Goal: Information Seeking & Learning: Learn about a topic

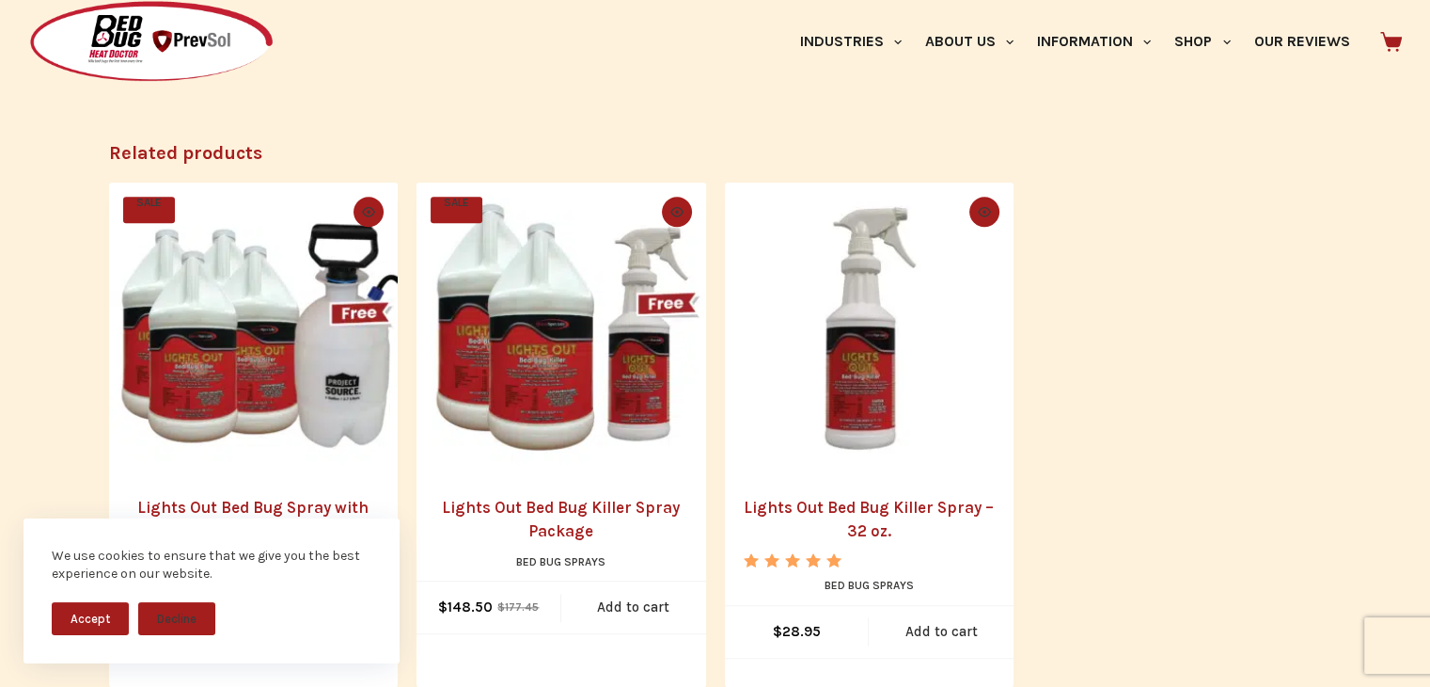
scroll to position [1787, 0]
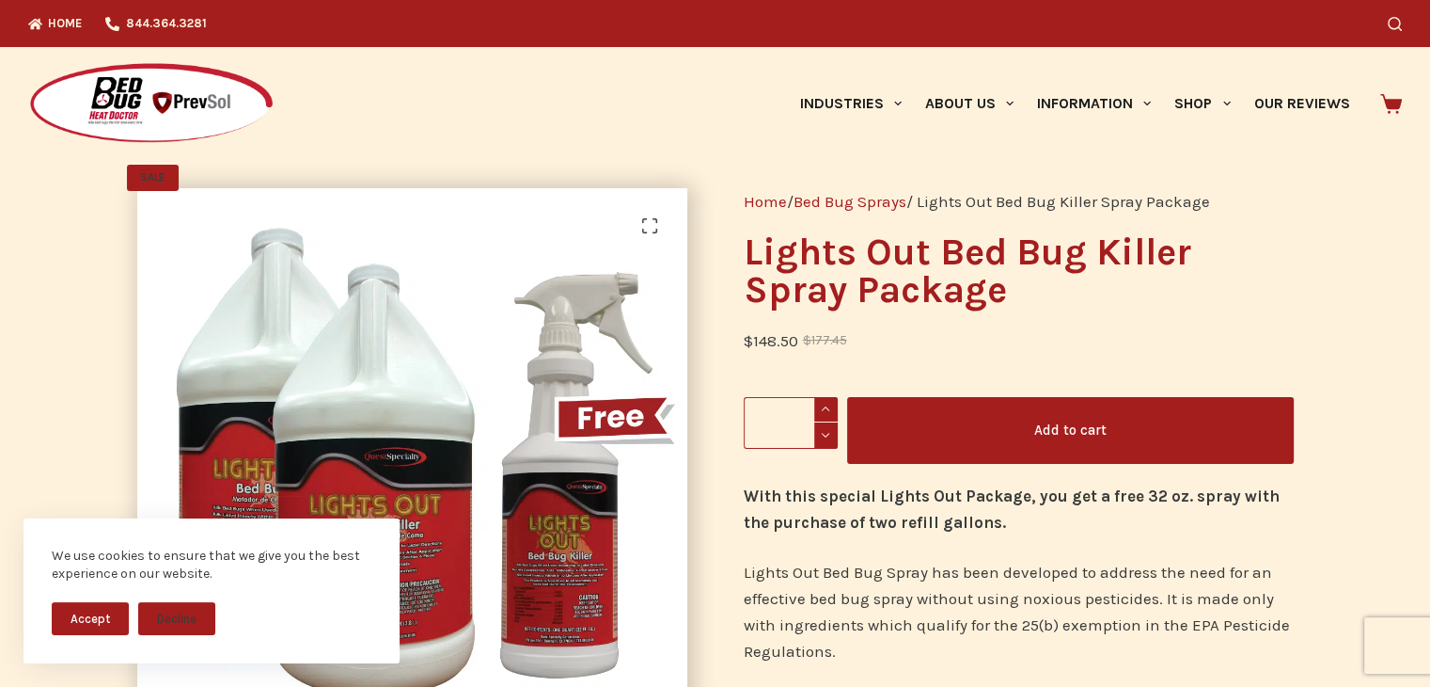
click at [111, 614] on button "Accept" at bounding box center [90, 618] width 77 height 33
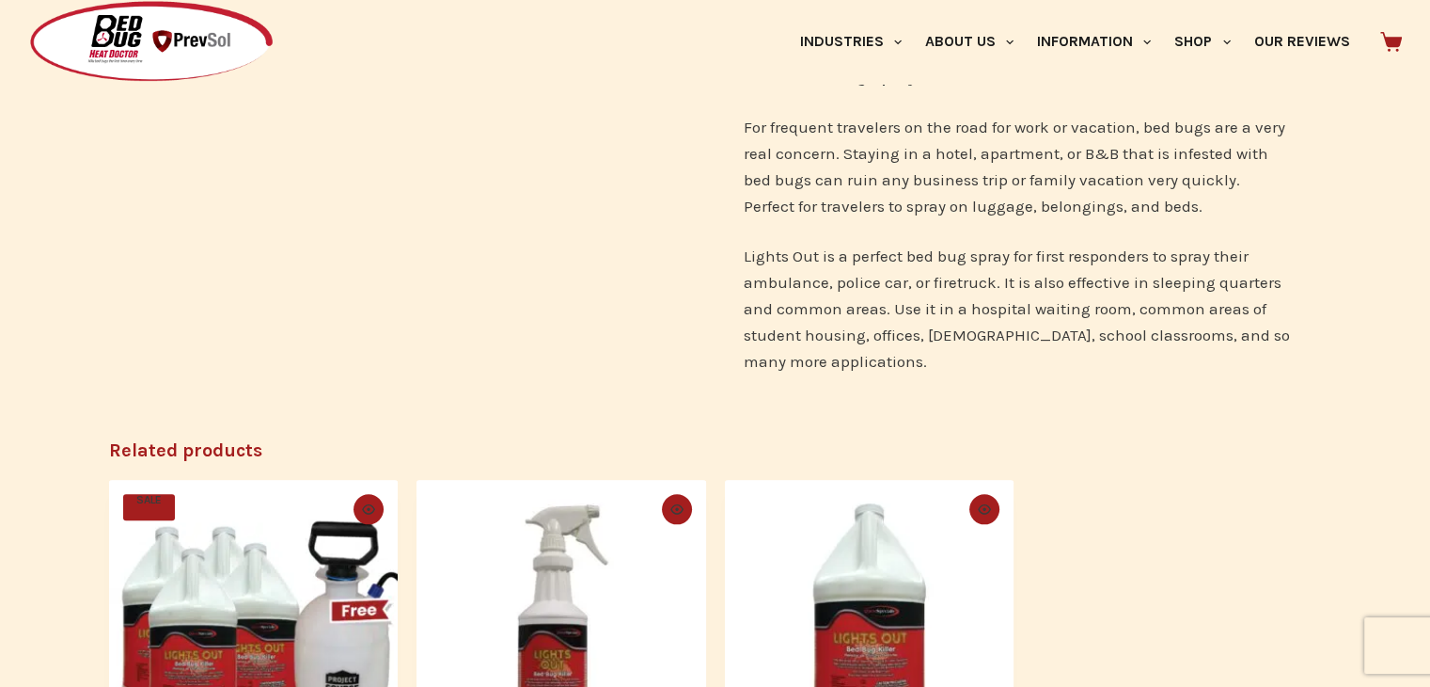
scroll to position [1881, 0]
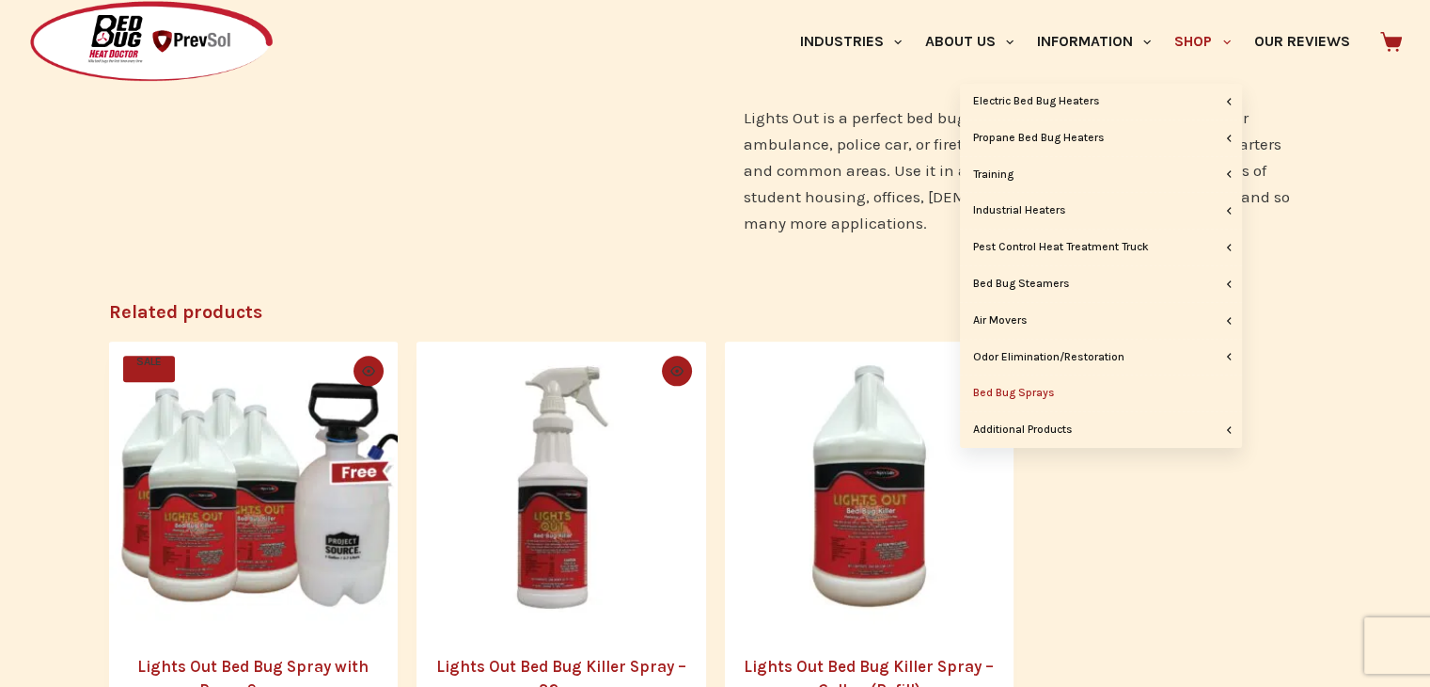
click at [1023, 396] on link "Bed Bug Sprays" at bounding box center [1101, 393] width 282 height 36
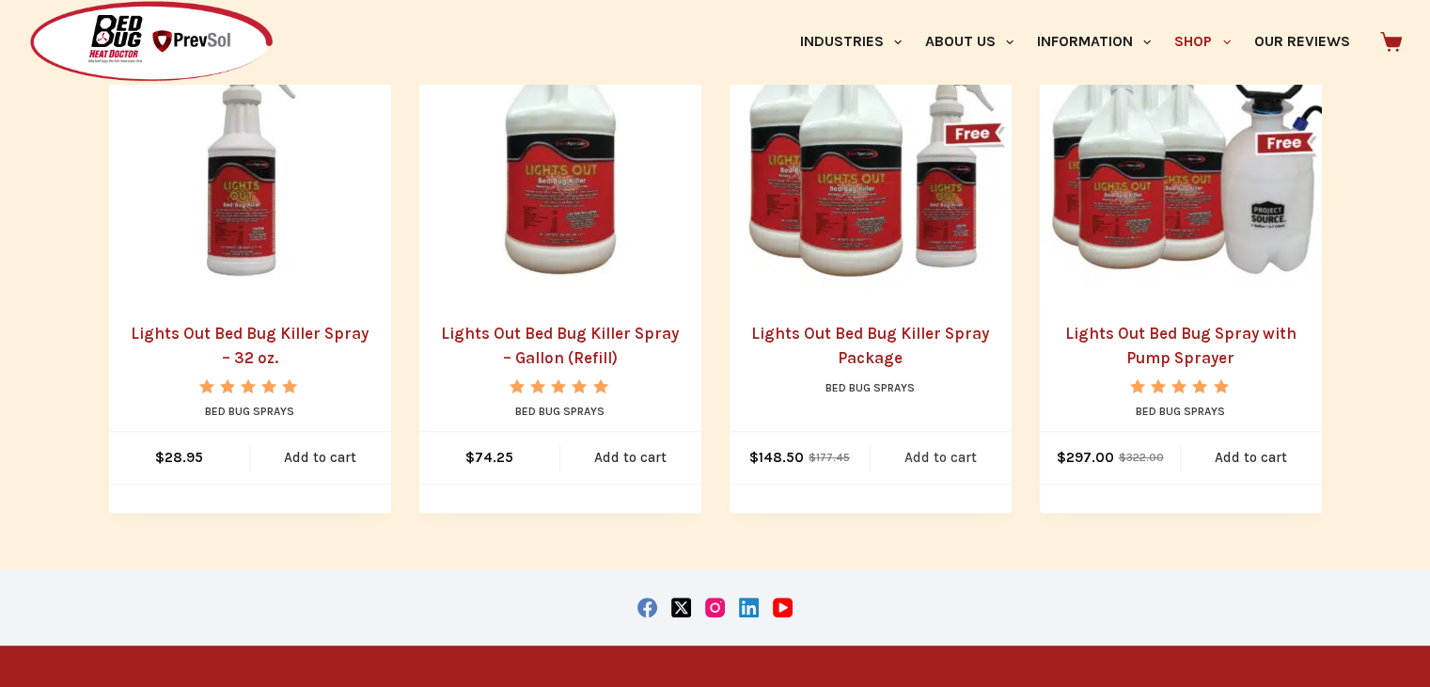
scroll to position [376, 0]
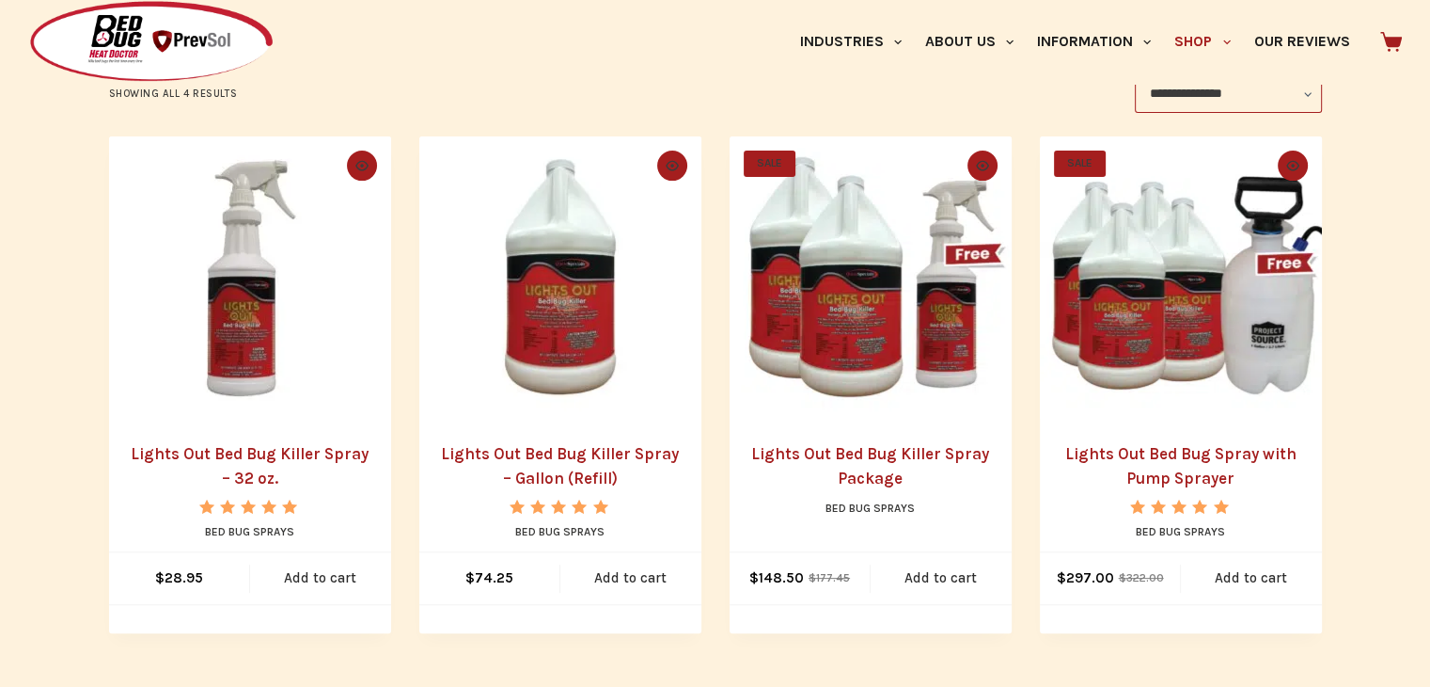
click at [212, 506] on span "Rated 5.00 out of 5" at bounding box center [249, 527] width 101 height 57
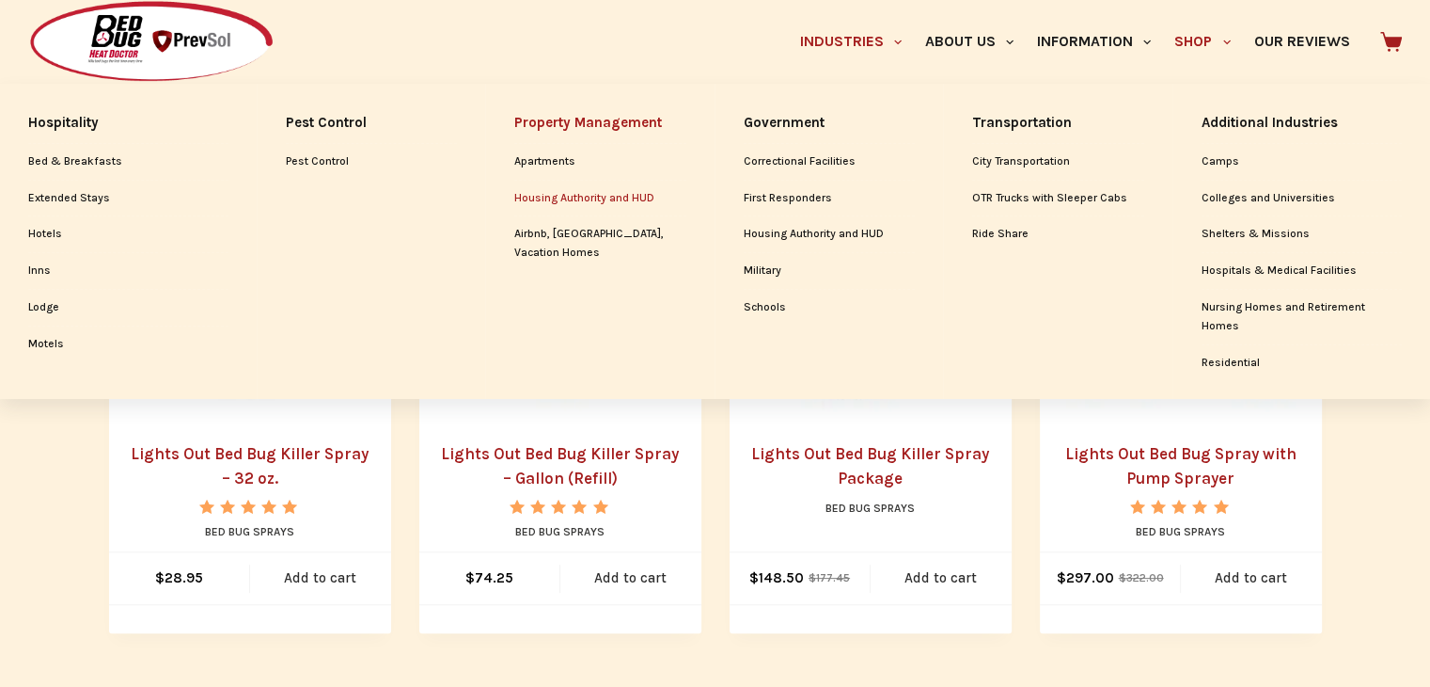
click at [587, 200] on link "Housing Authority and HUD" at bounding box center [600, 199] width 172 height 36
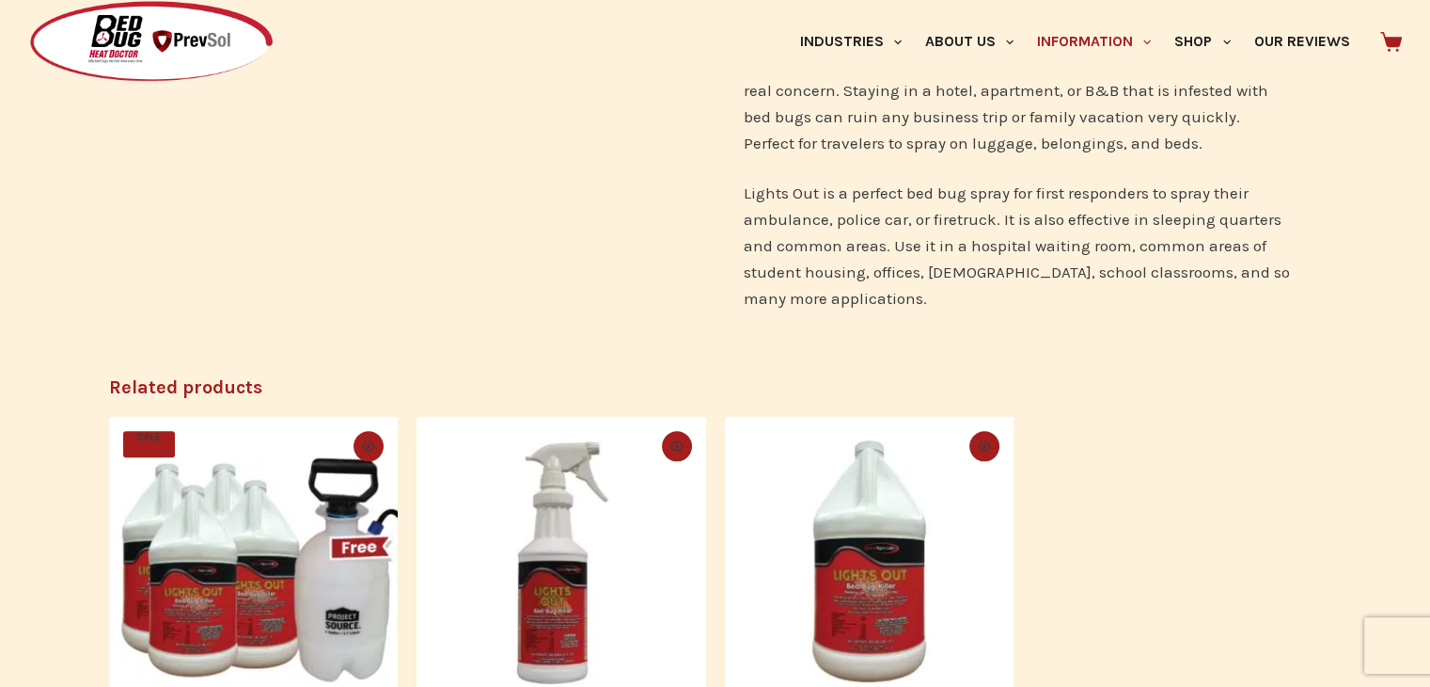
scroll to position [1693, 0]
